Goal: Task Accomplishment & Management: Manage account settings

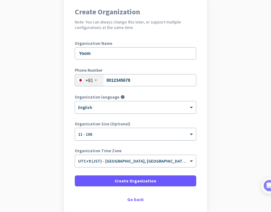
scroll to position [61, 0]
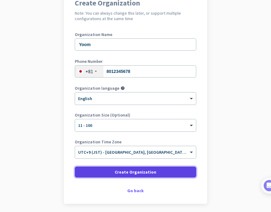
click at [101, 178] on span at bounding box center [136, 172] width 122 height 15
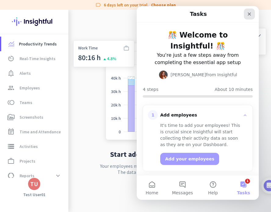
click at [248, 15] on icon "Close" at bounding box center [249, 14] width 5 height 5
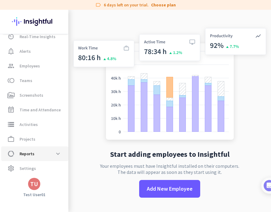
scroll to position [22, 0]
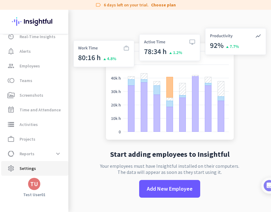
click at [51, 166] on span "settings Settings" at bounding box center [34, 168] width 57 height 7
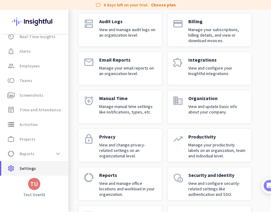
scroll to position [92, 0]
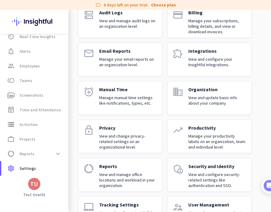
click at [198, 51] on p "Integrations" at bounding box center [218, 51] width 58 height 6
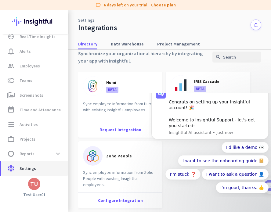
click at [37, 173] on link "settings Settings" at bounding box center [34, 168] width 67 height 15
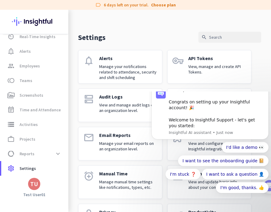
click at [188, 61] on link "vpn_key API Tokens View, manage and create API Tokens." at bounding box center [210, 67] width 84 height 34
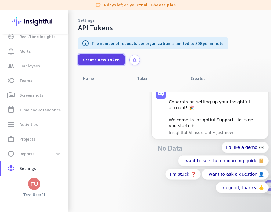
click at [116, 57] on span "Create New Token" at bounding box center [101, 60] width 37 height 6
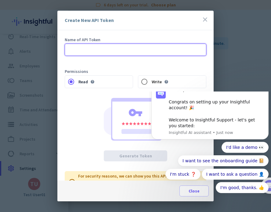
click at [99, 54] on input "text" at bounding box center [136, 50] width 142 height 12
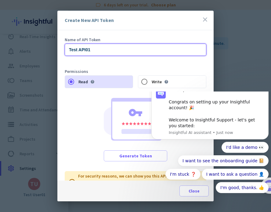
type input "Test API01"
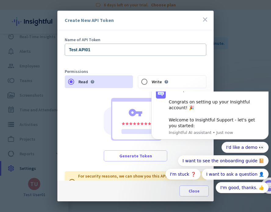
click at [192, 66] on form "Name of API Token Test API01 Permissions Read help Write help" at bounding box center [136, 63] width 142 height 51
click at [266, 87] on icon "Dismiss notification" at bounding box center [267, 84] width 3 height 3
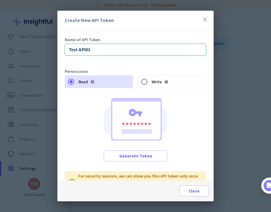
scroll to position [10, 0]
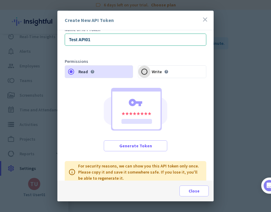
click at [142, 71] on input "Write help" at bounding box center [144, 72] width 12 height 12
radio input "true"
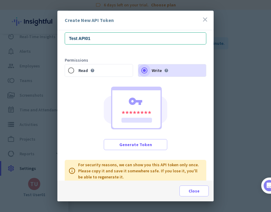
scroll to position [12, 0]
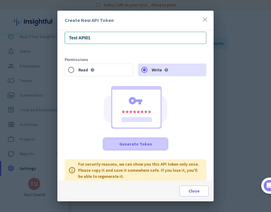
click at [147, 149] on span at bounding box center [135, 144] width 63 height 15
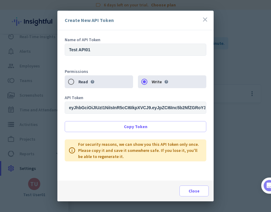
scroll to position [0, 0]
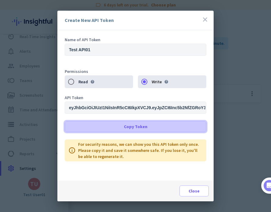
click at [147, 126] on span at bounding box center [135, 127] width 141 height 15
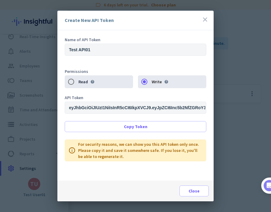
click at [167, 80] on div "Read help Write help" at bounding box center [136, 82] width 142 height 13
click at [188, 191] on span at bounding box center [194, 191] width 29 height 15
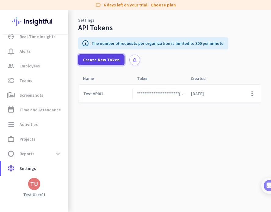
click at [104, 59] on span "Create New Token" at bounding box center [101, 60] width 37 height 6
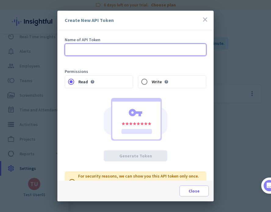
click at [89, 49] on input "text" at bounding box center [136, 50] width 142 height 12
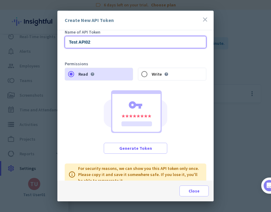
scroll to position [12, 0]
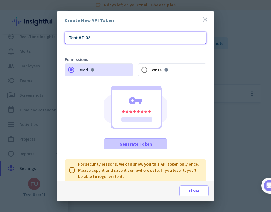
type input "Test API02"
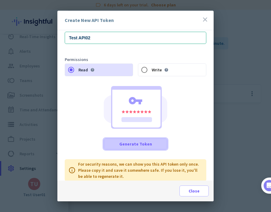
click at [137, 148] on span at bounding box center [135, 144] width 63 height 15
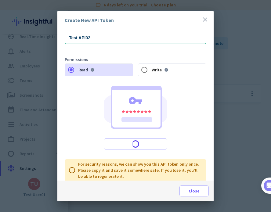
scroll to position [0, 0]
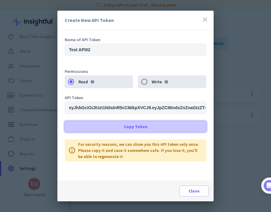
click at [168, 131] on span at bounding box center [135, 127] width 141 height 15
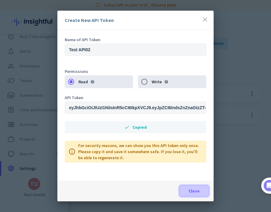
click at [199, 193] on span "Close" at bounding box center [194, 191] width 11 height 6
